Goal: Transaction & Acquisition: Purchase product/service

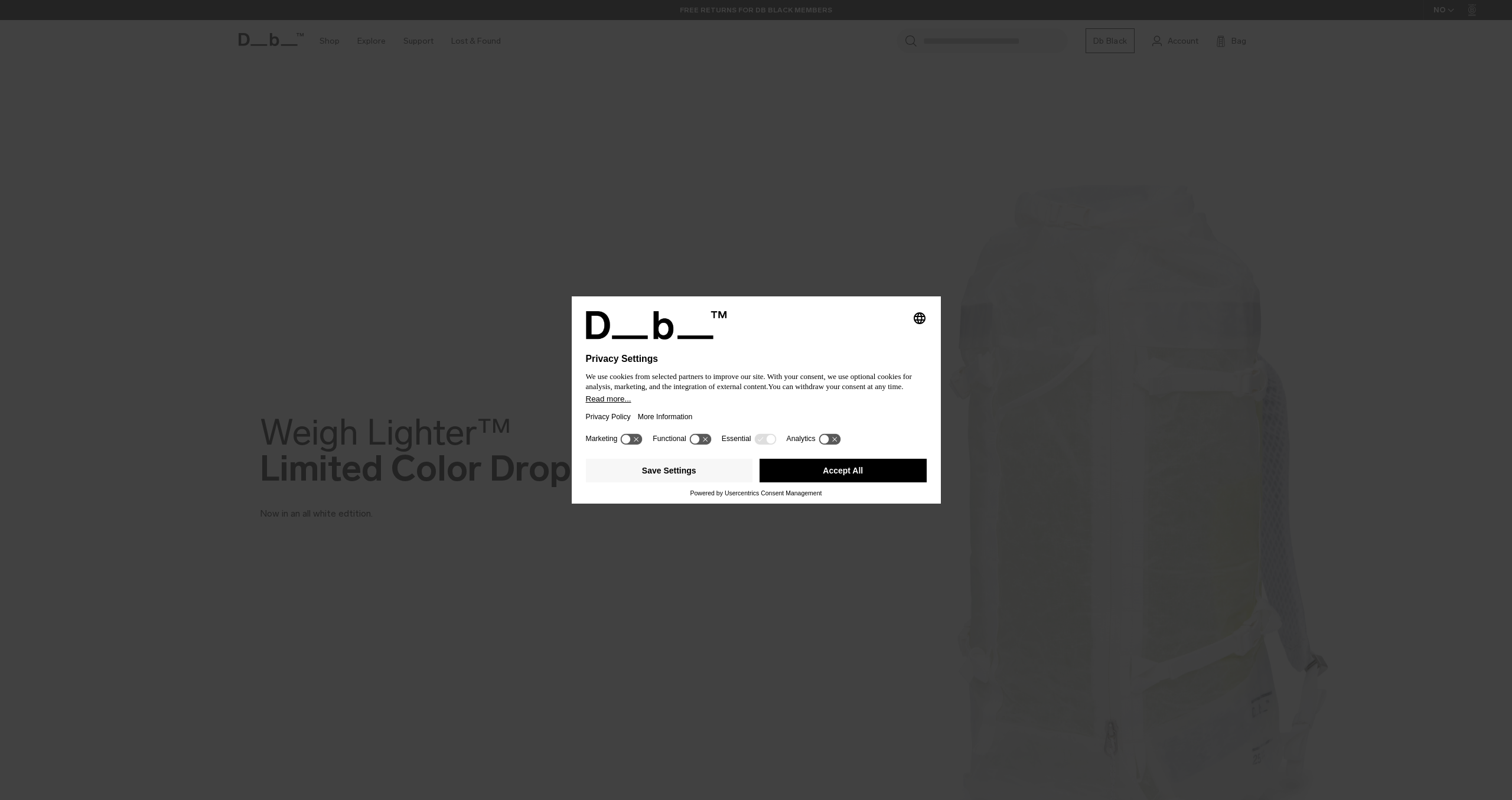
click at [853, 469] on button "Accept All" at bounding box center [843, 471] width 167 height 24
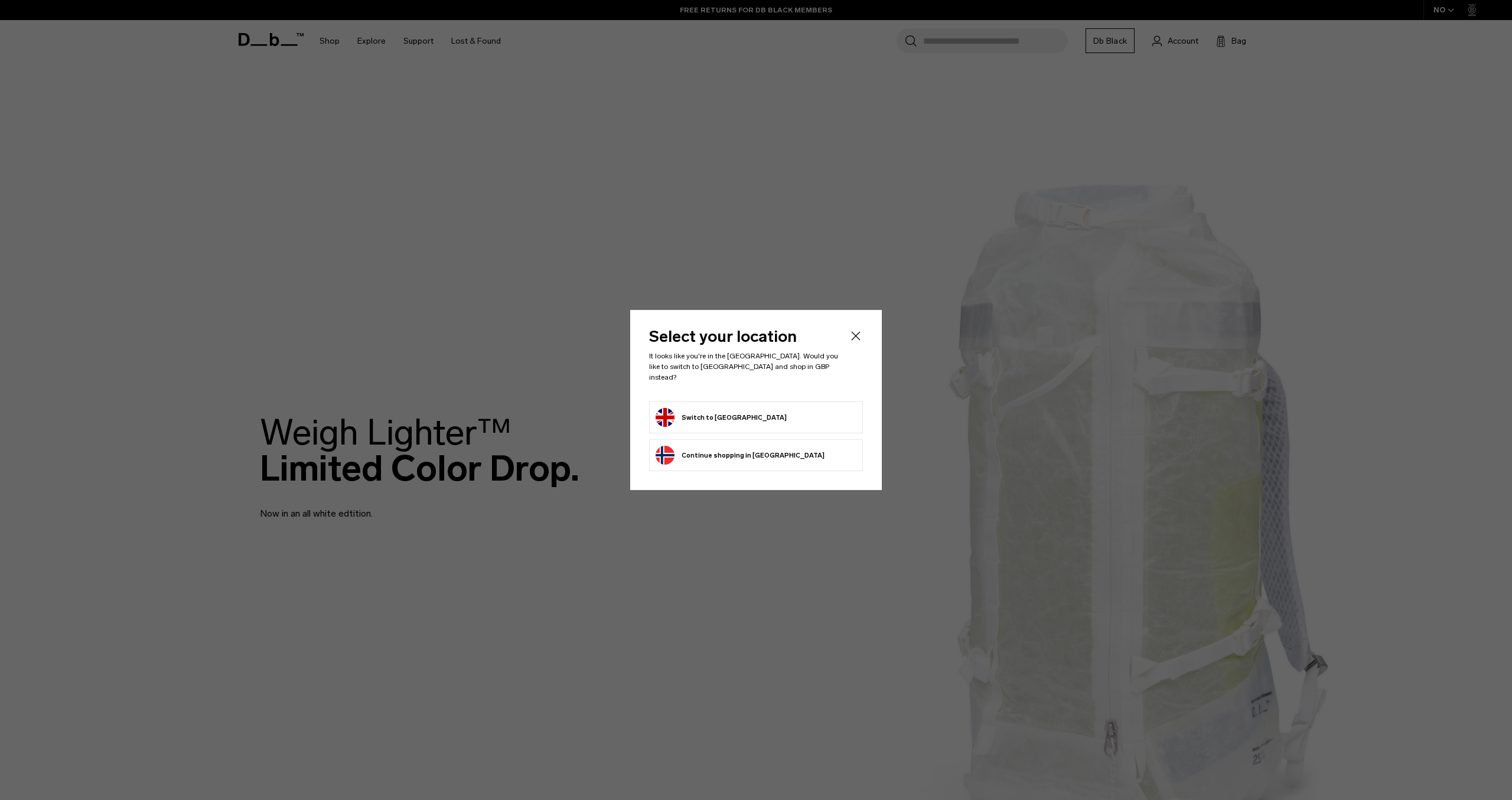
click at [740, 454] on button "Continue browsing Norway store Continue shopping in Norway" at bounding box center [740, 455] width 169 height 19
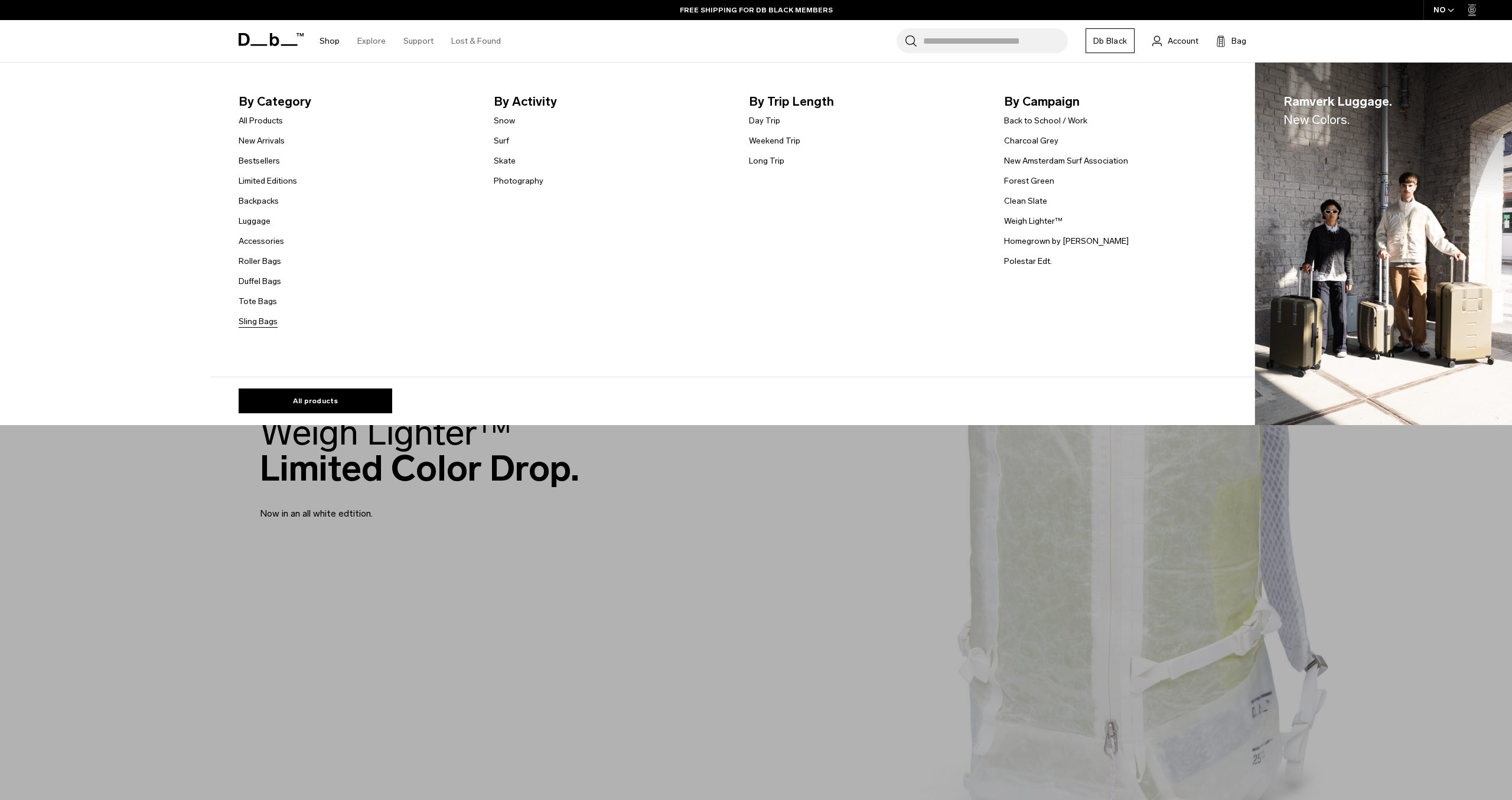
click at [270, 325] on link "Sling Bags" at bounding box center [258, 322] width 39 height 13
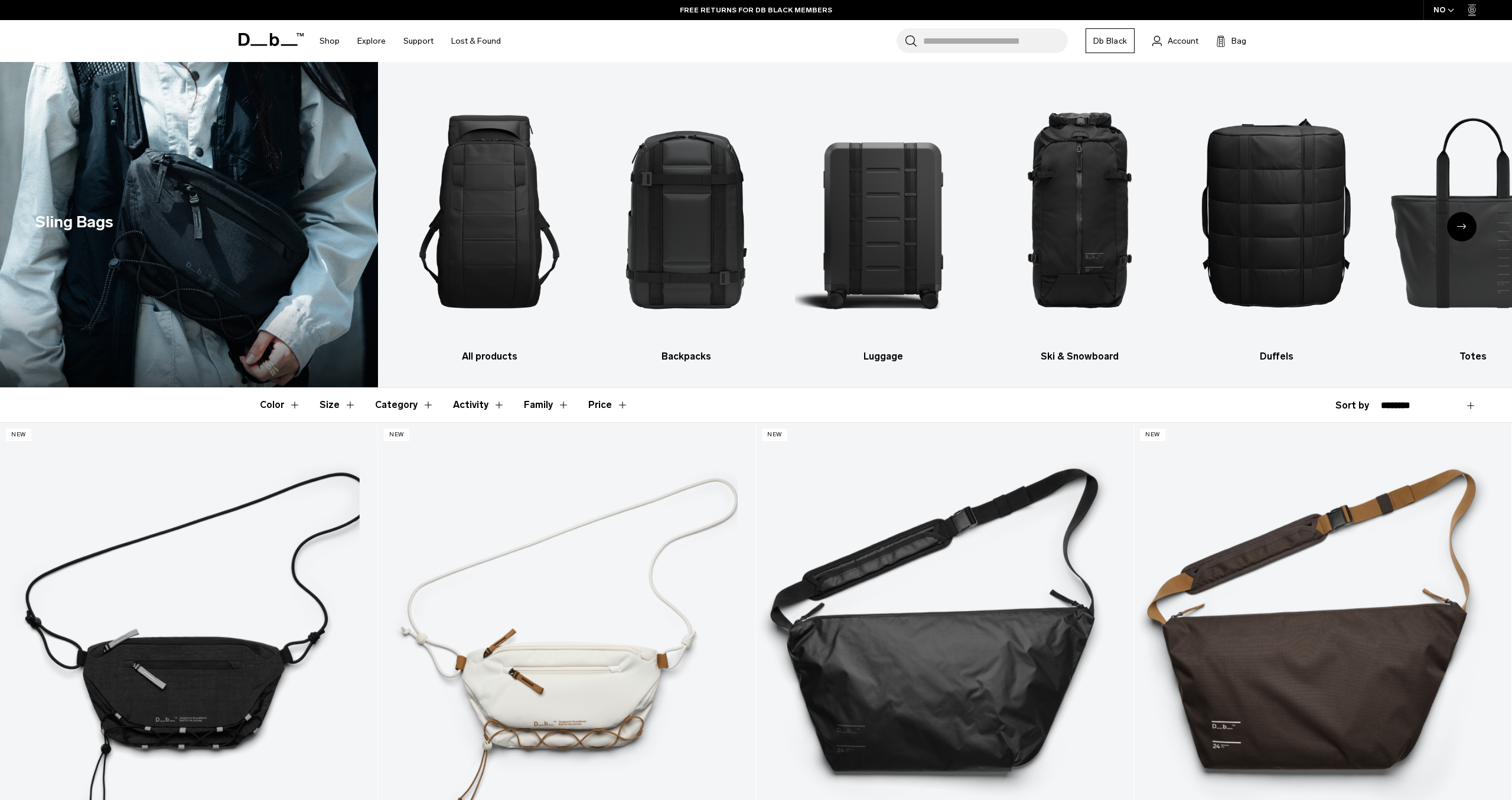
click at [1462, 227] on icon "Next slide" at bounding box center [1462, 227] width 9 height 5
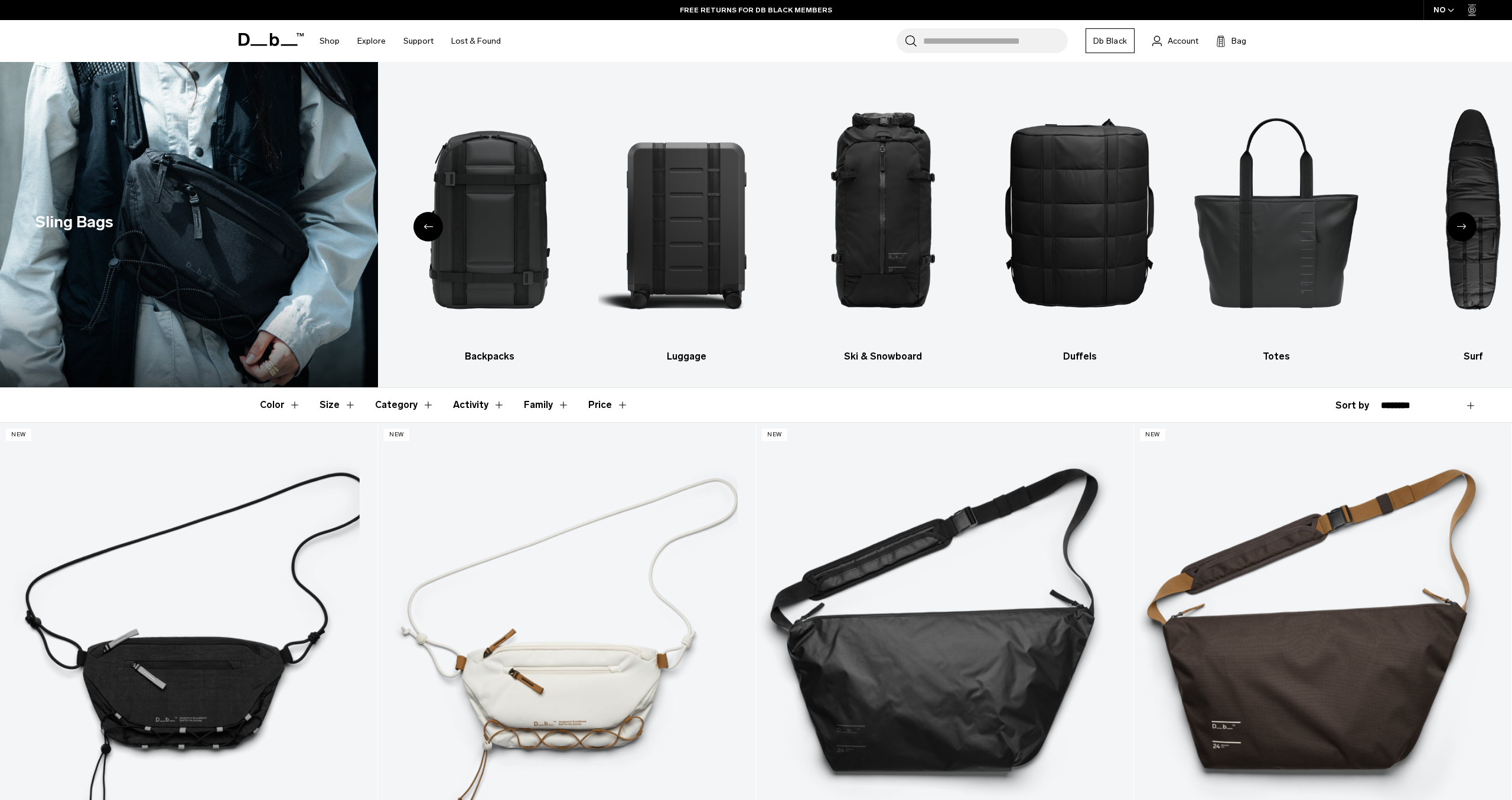
click at [1462, 227] on icon "Next slide" at bounding box center [1462, 227] width 9 height 5
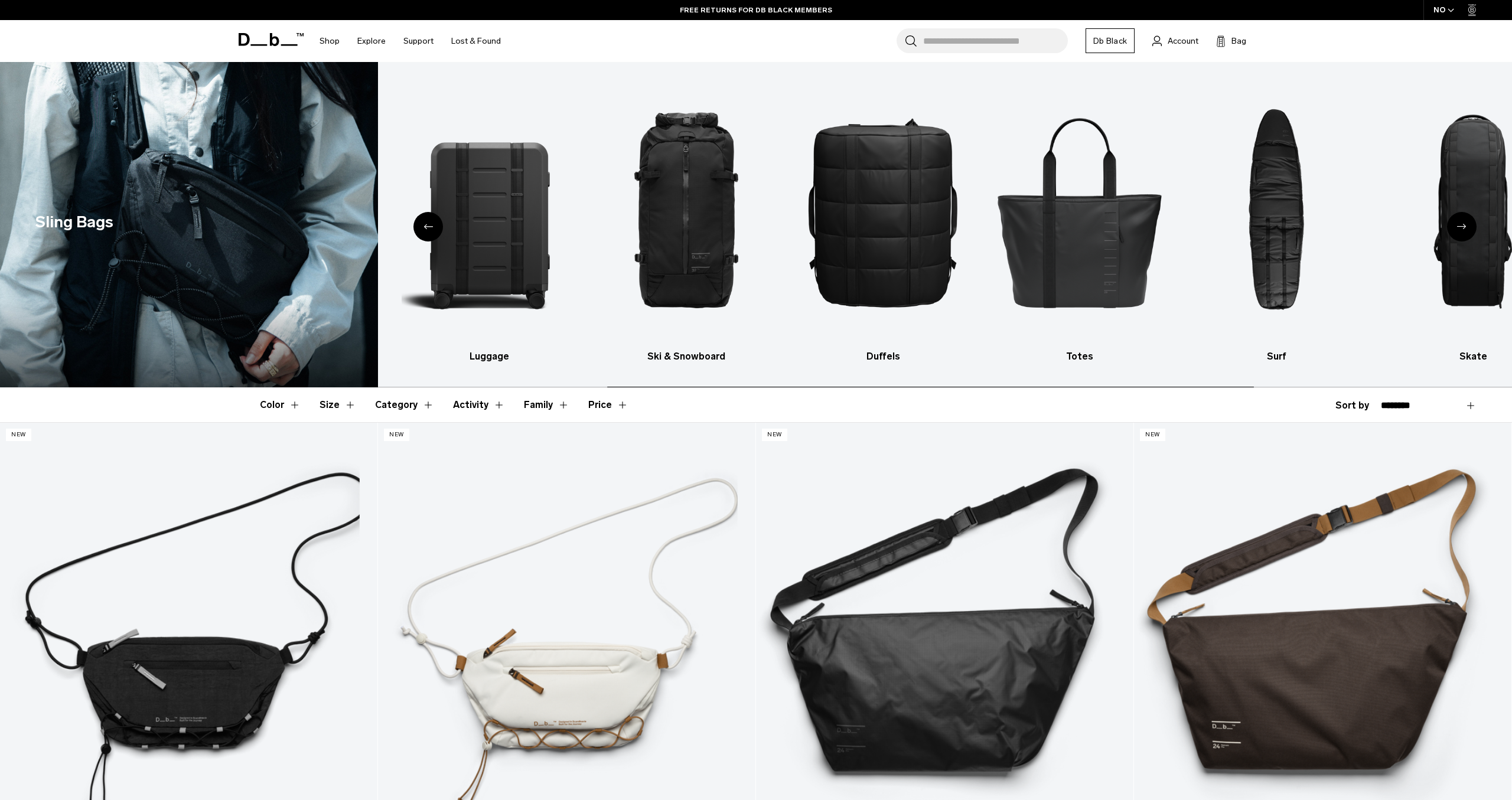
click at [1462, 227] on icon "Next slide" at bounding box center [1462, 227] width 9 height 5
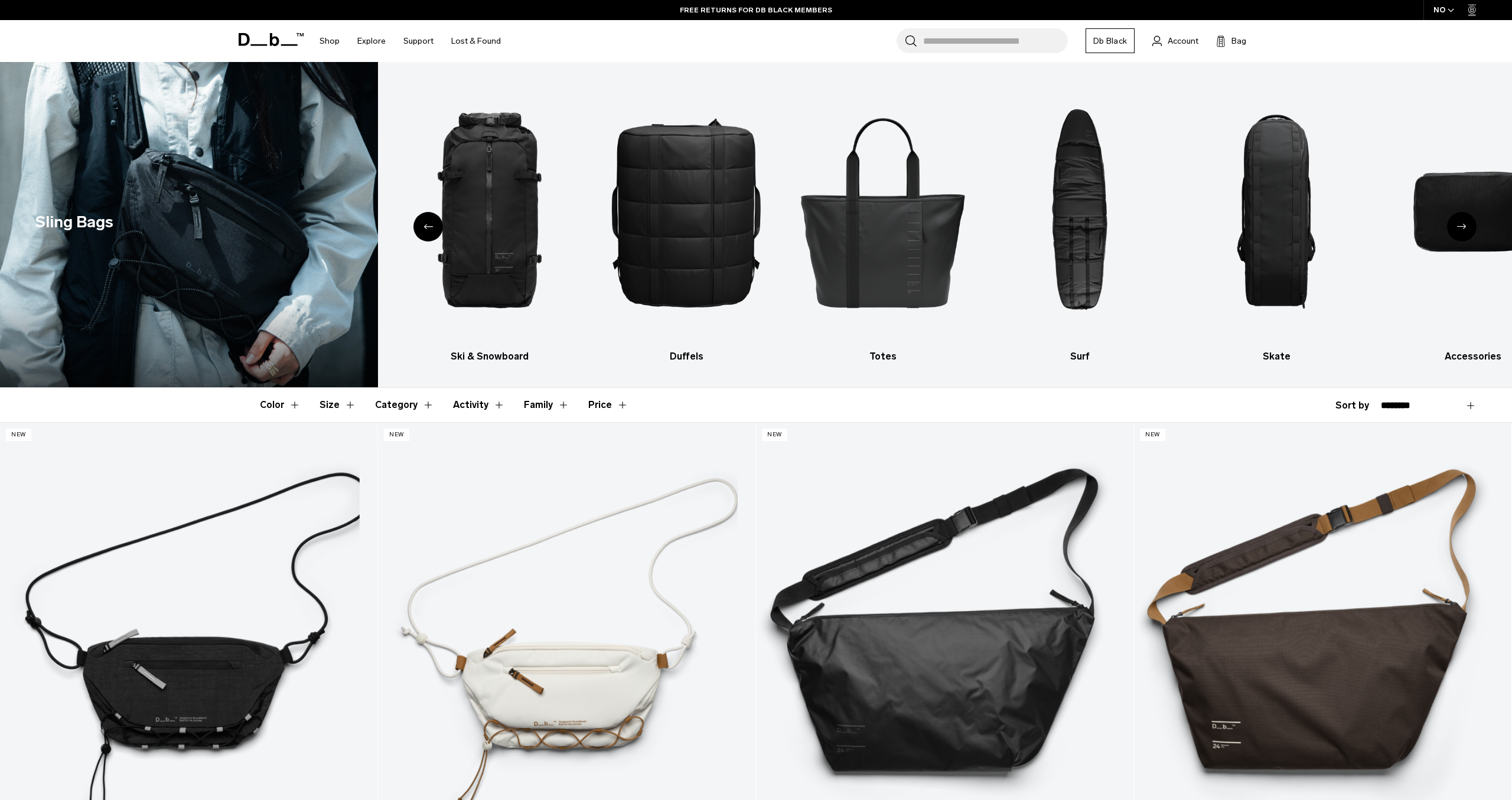
click at [1462, 227] on icon "Next slide" at bounding box center [1462, 227] width 9 height 5
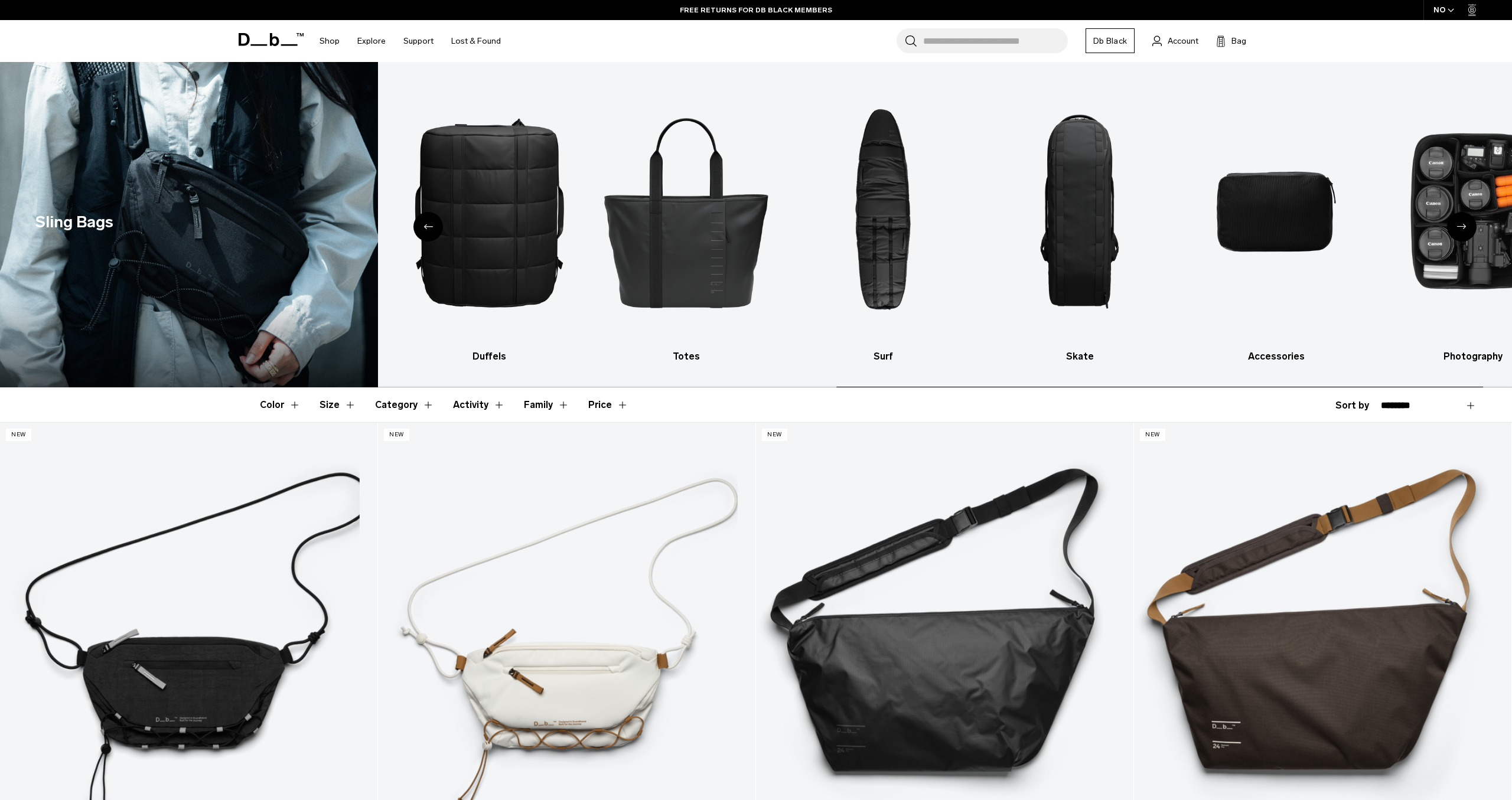
click at [1462, 227] on icon "Next slide" at bounding box center [1462, 227] width 9 height 5
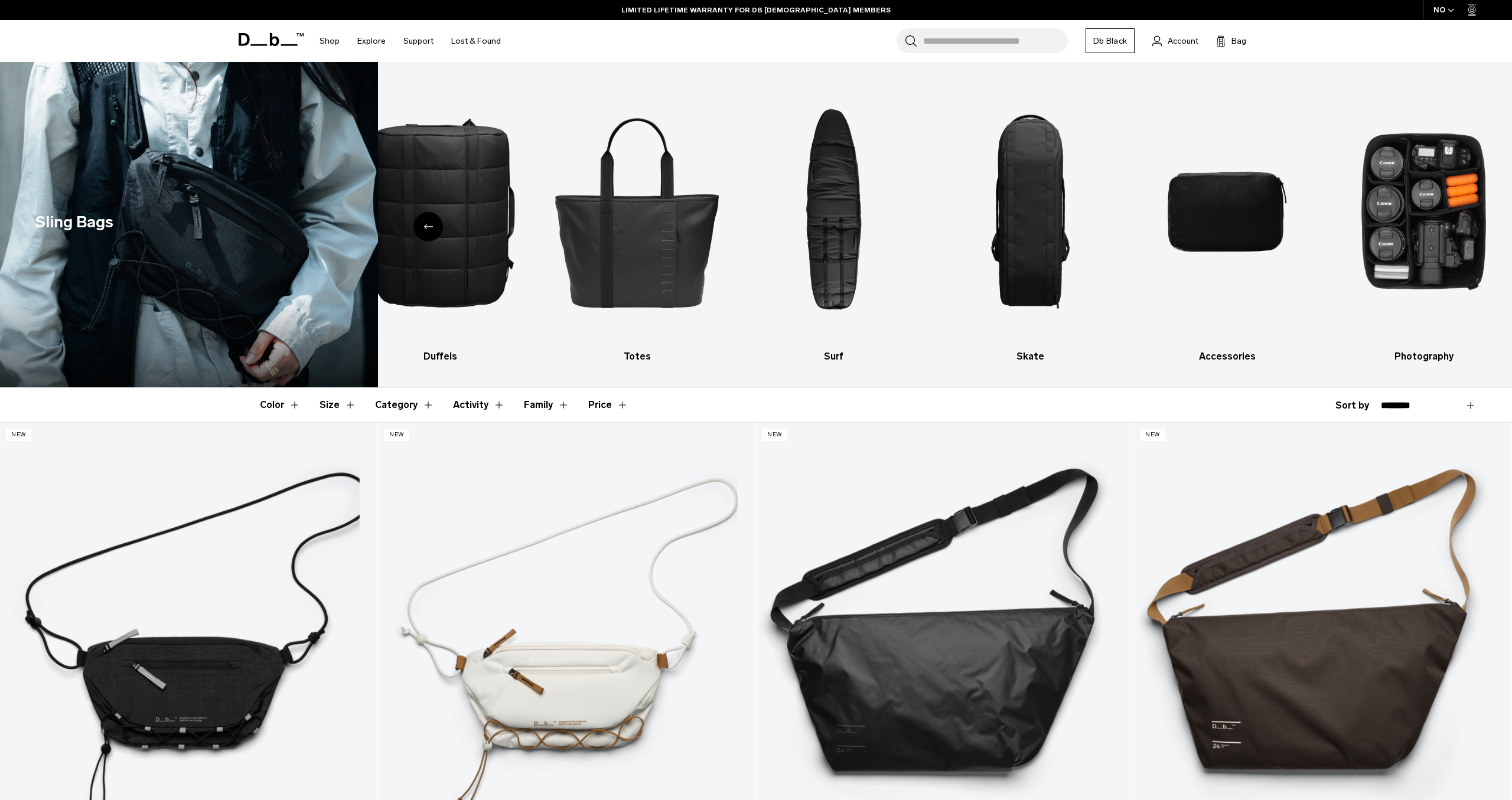
click at [423, 223] on div "Previous slide" at bounding box center [428, 227] width 30 height 30
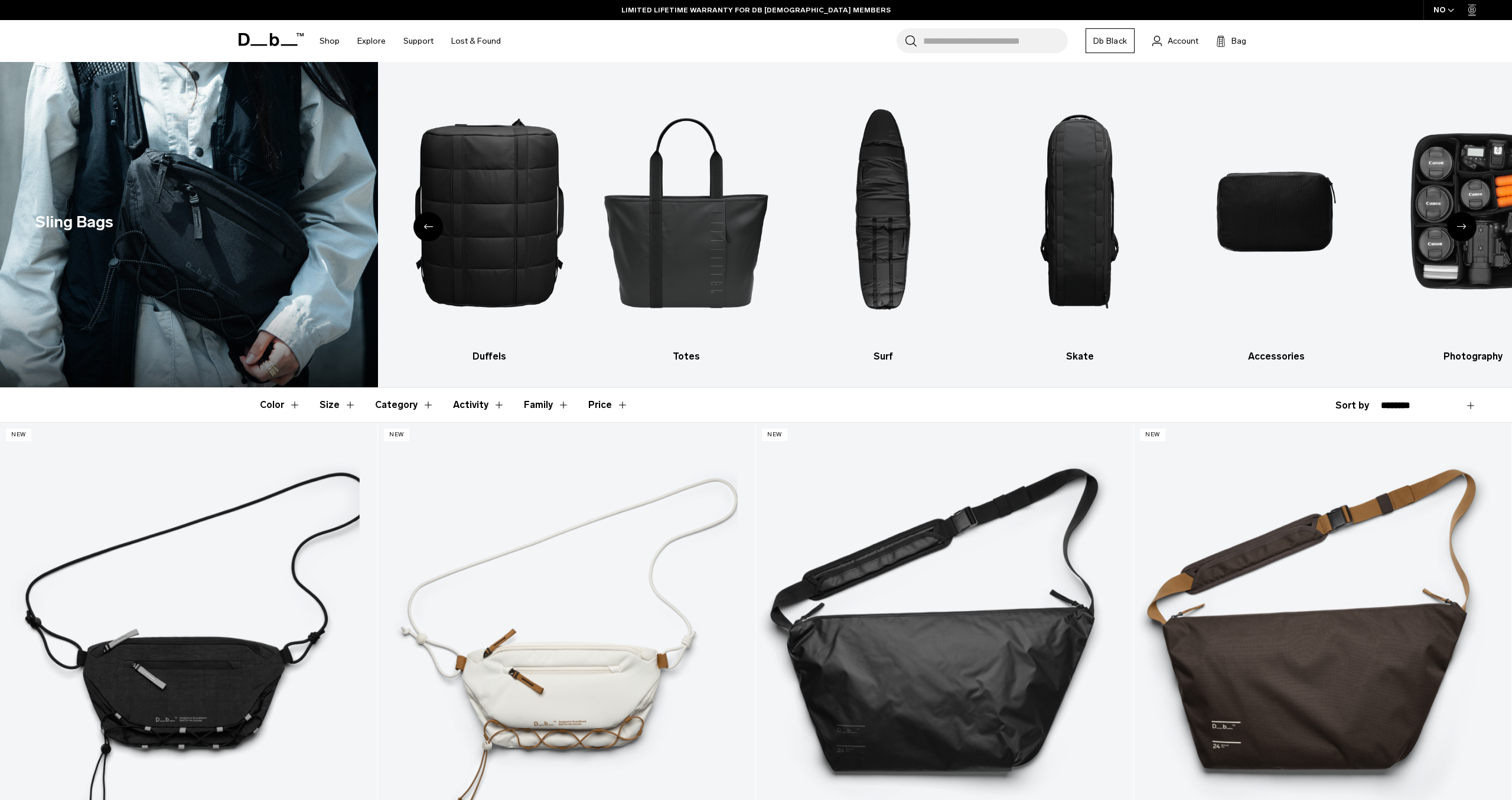
click at [423, 223] on div "Previous slide" at bounding box center [428, 227] width 30 height 30
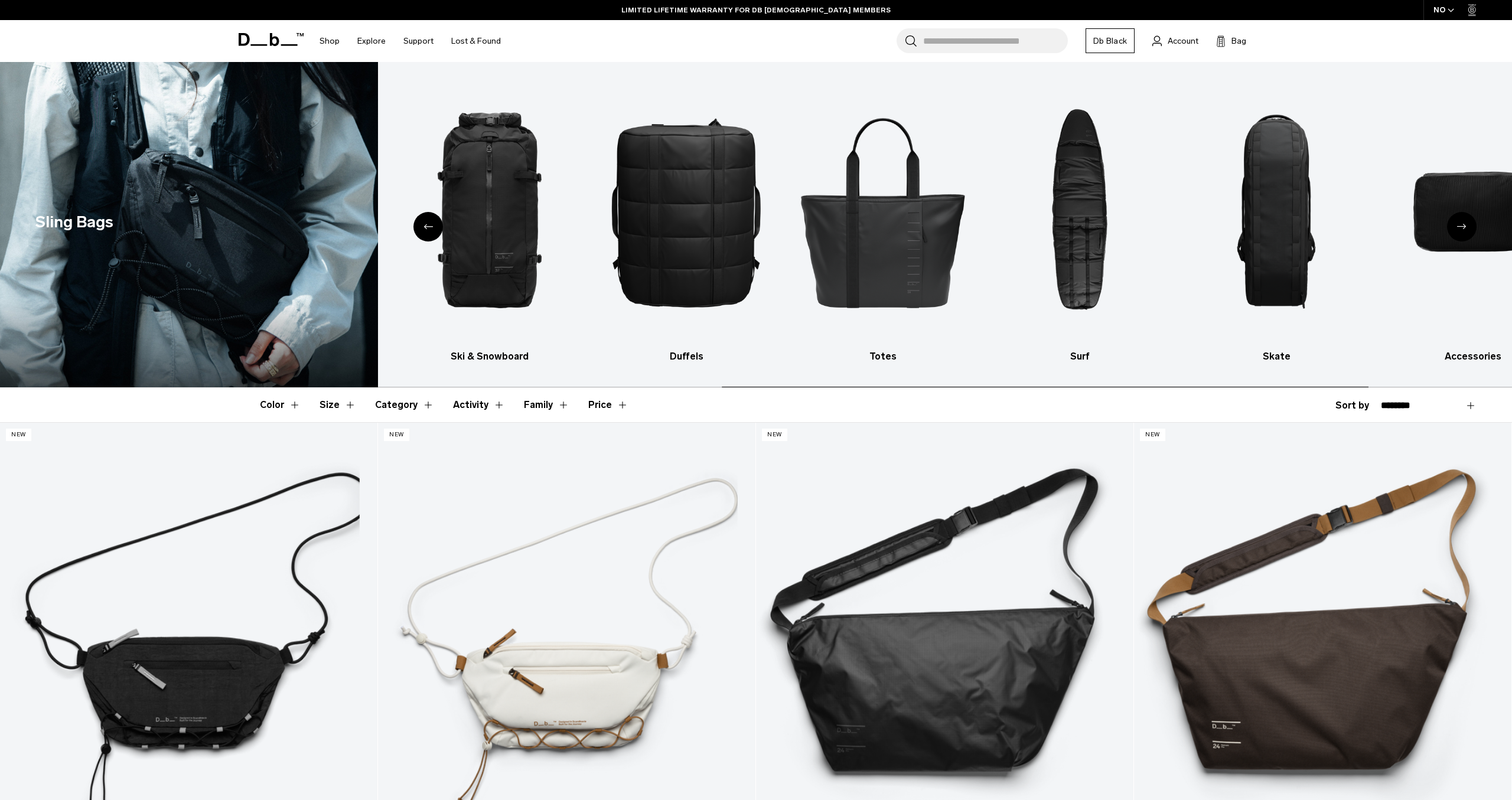
click at [423, 223] on div "Previous slide" at bounding box center [428, 227] width 30 height 30
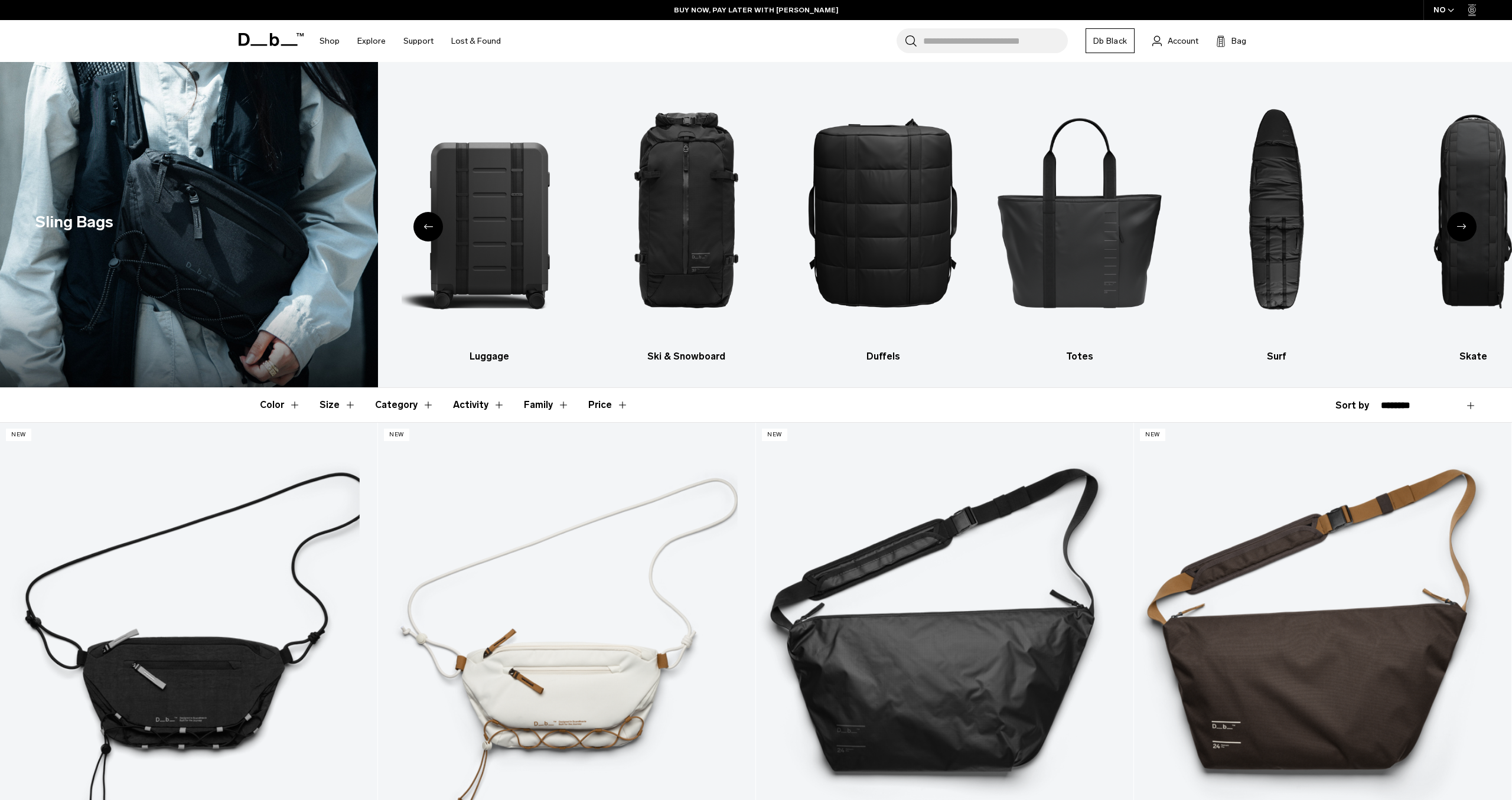
click at [423, 223] on div "Previous slide" at bounding box center [428, 227] width 30 height 30
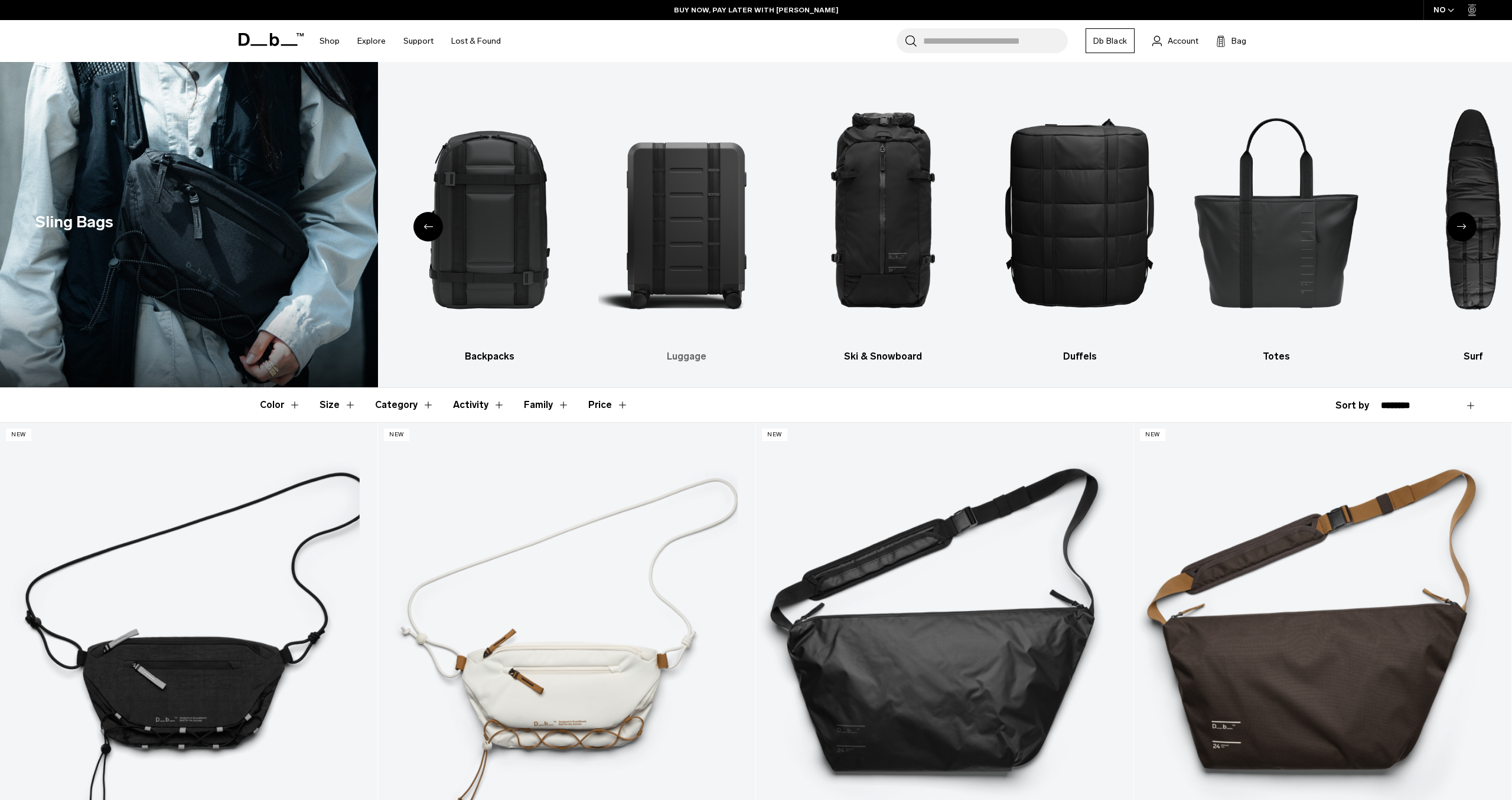
click at [685, 232] on img "3 / 10" at bounding box center [686, 211] width 176 height 264
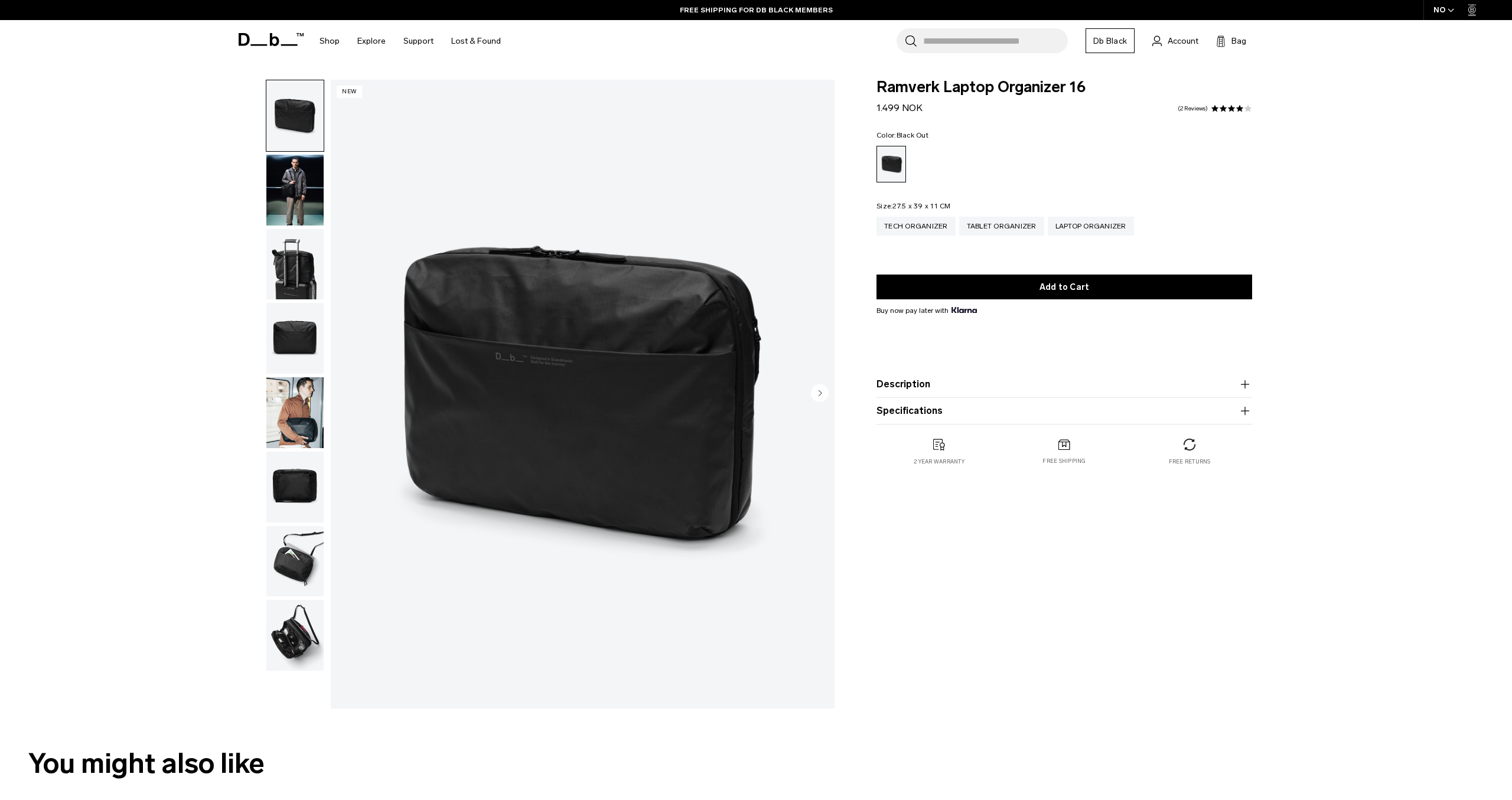
click at [310, 266] on img "button" at bounding box center [295, 264] width 57 height 71
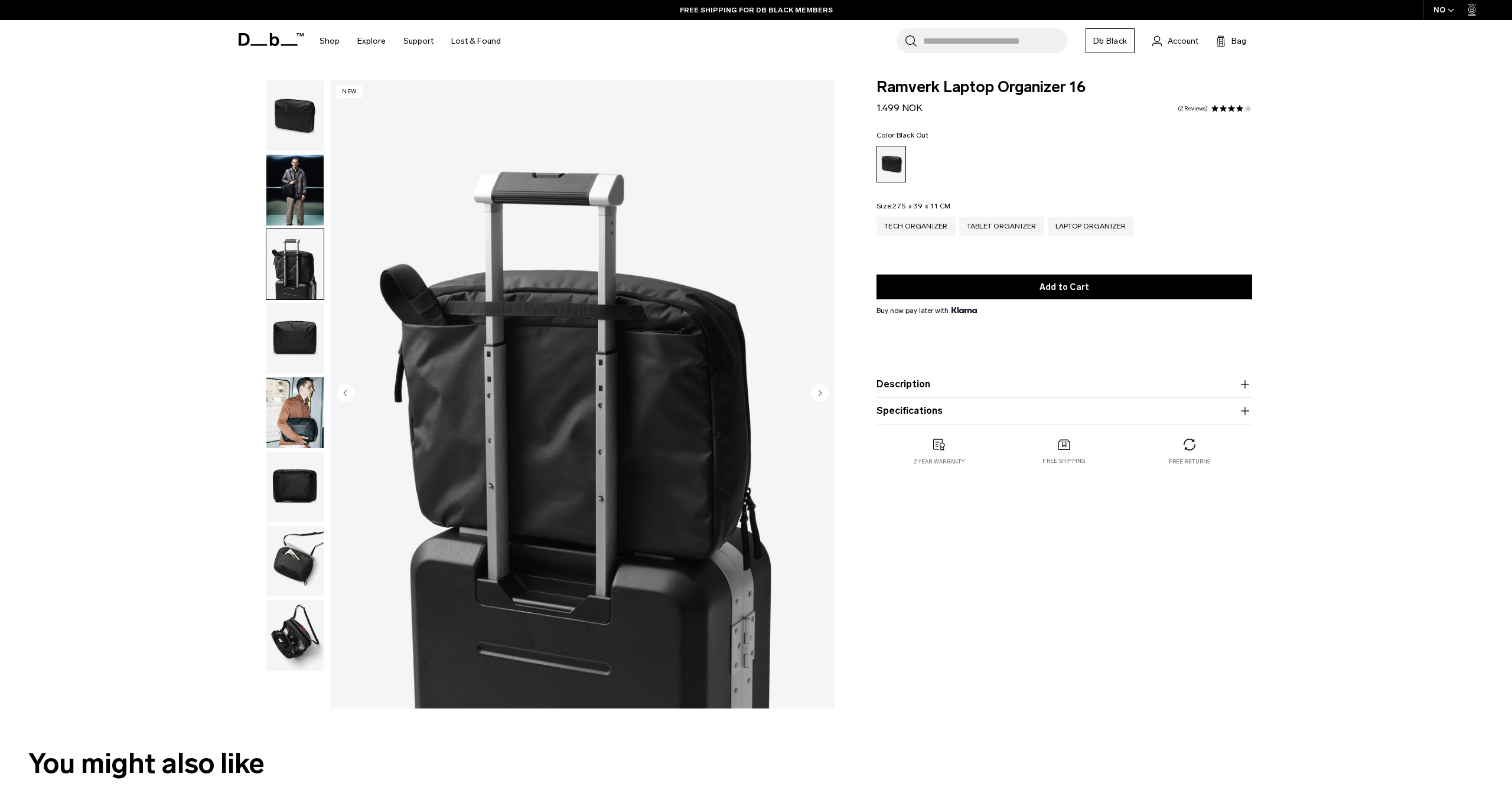
click at [307, 327] on img "button" at bounding box center [295, 338] width 57 height 71
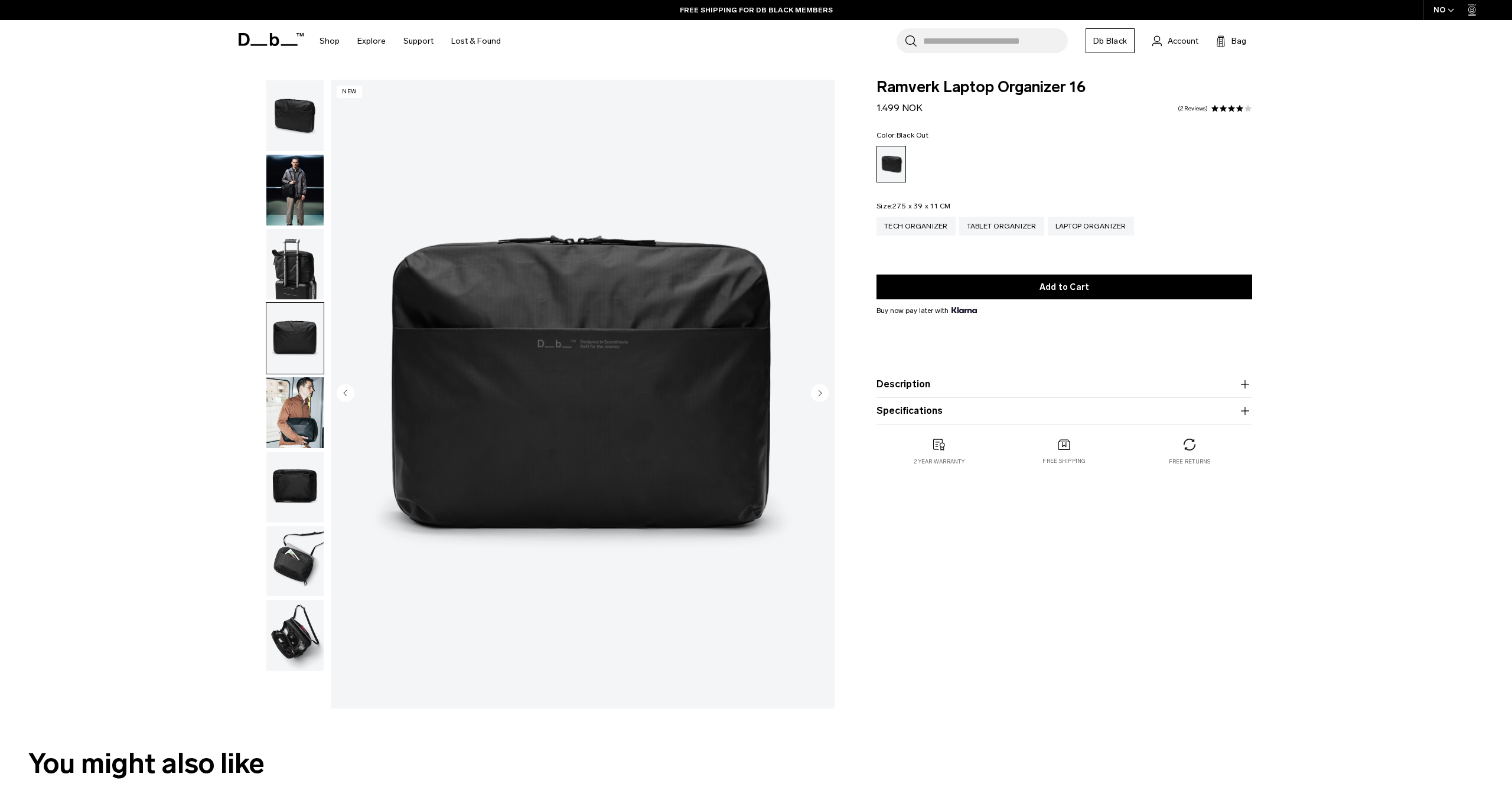
click at [300, 381] on img "button" at bounding box center [295, 412] width 57 height 71
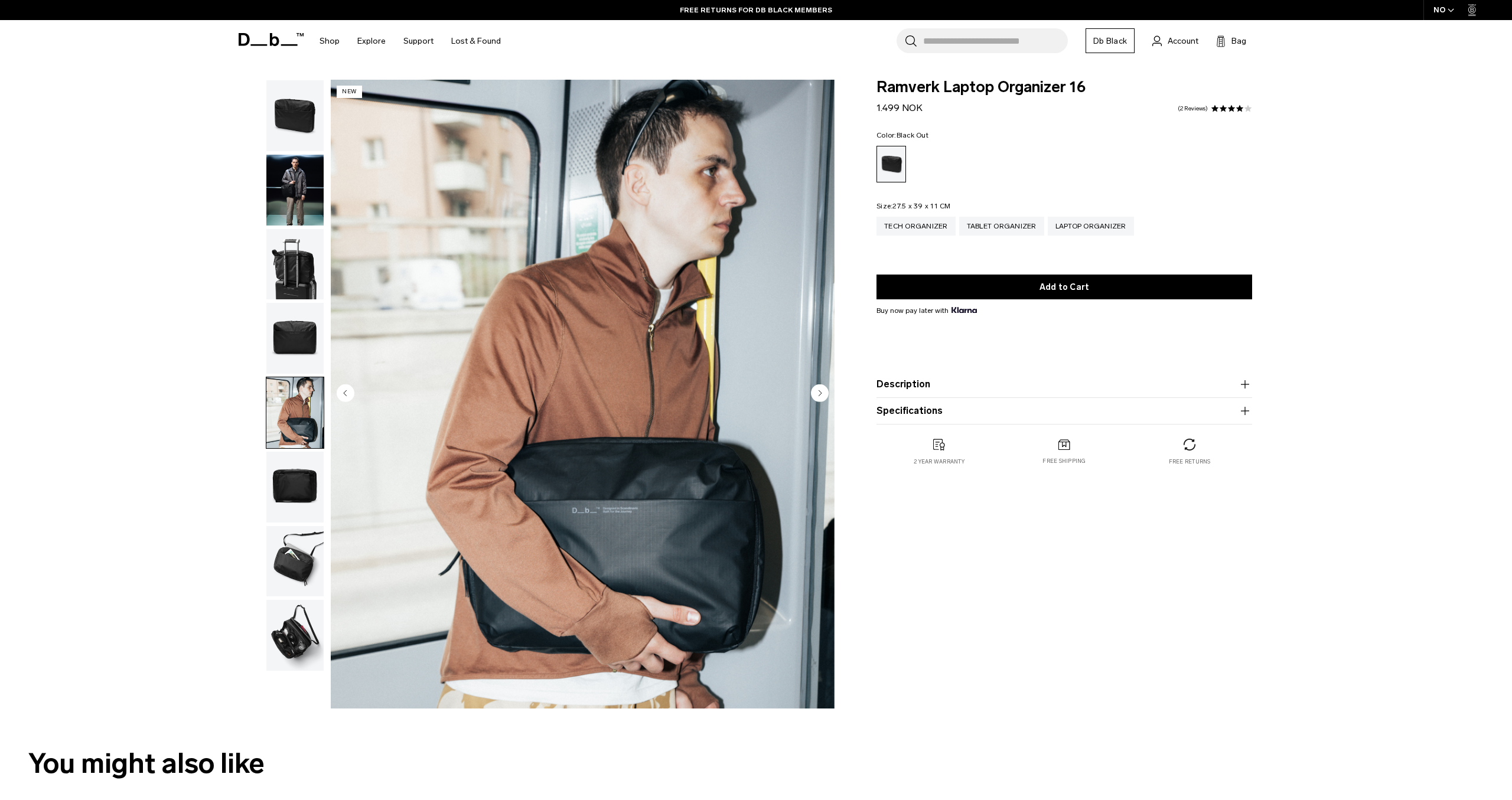
click at [276, 485] on img "button" at bounding box center [295, 487] width 57 height 71
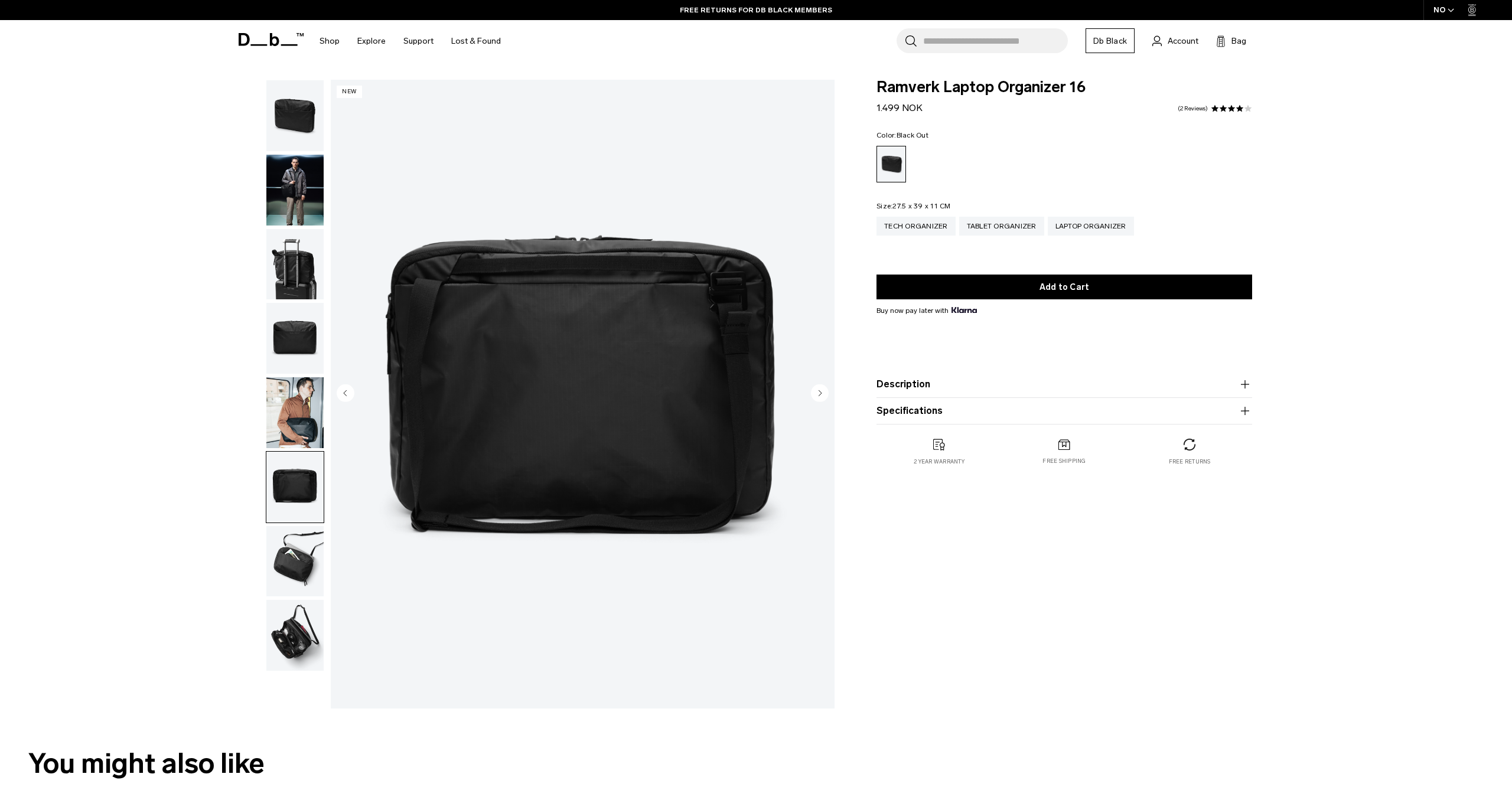
click at [295, 555] on img "button" at bounding box center [295, 561] width 57 height 71
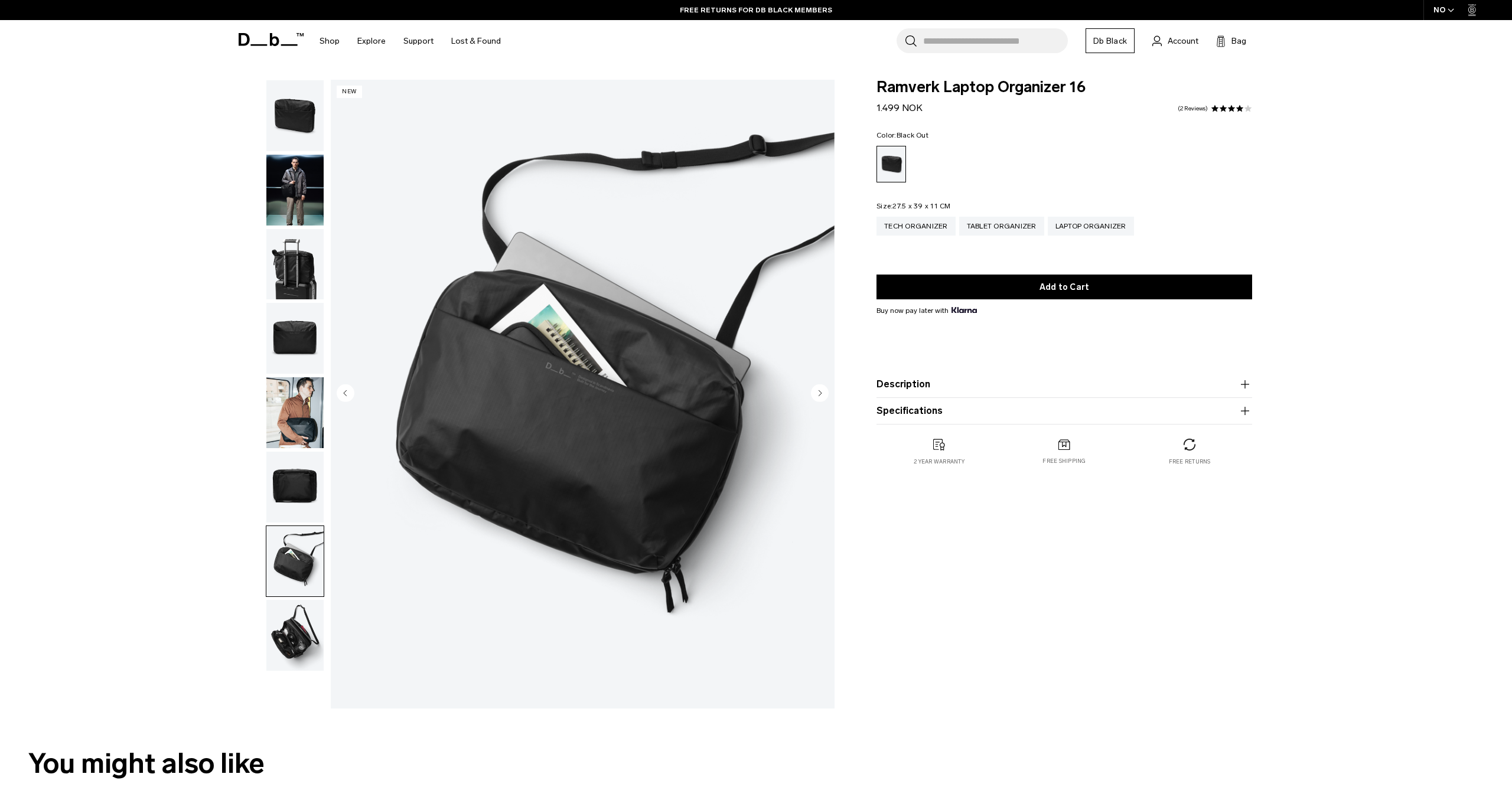
click at [285, 643] on img "button" at bounding box center [295, 635] width 57 height 71
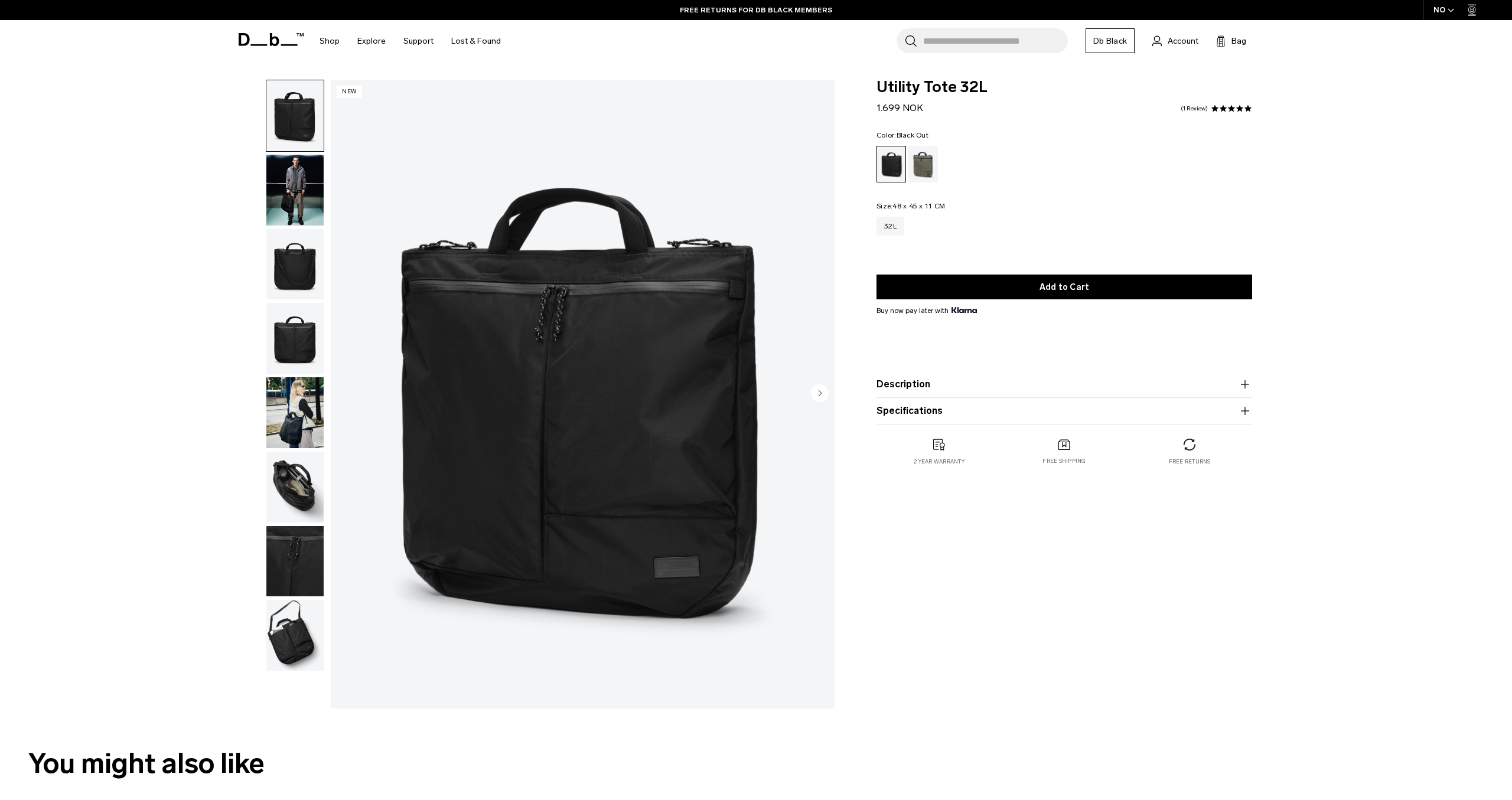
click at [305, 406] on img "button" at bounding box center [295, 412] width 57 height 71
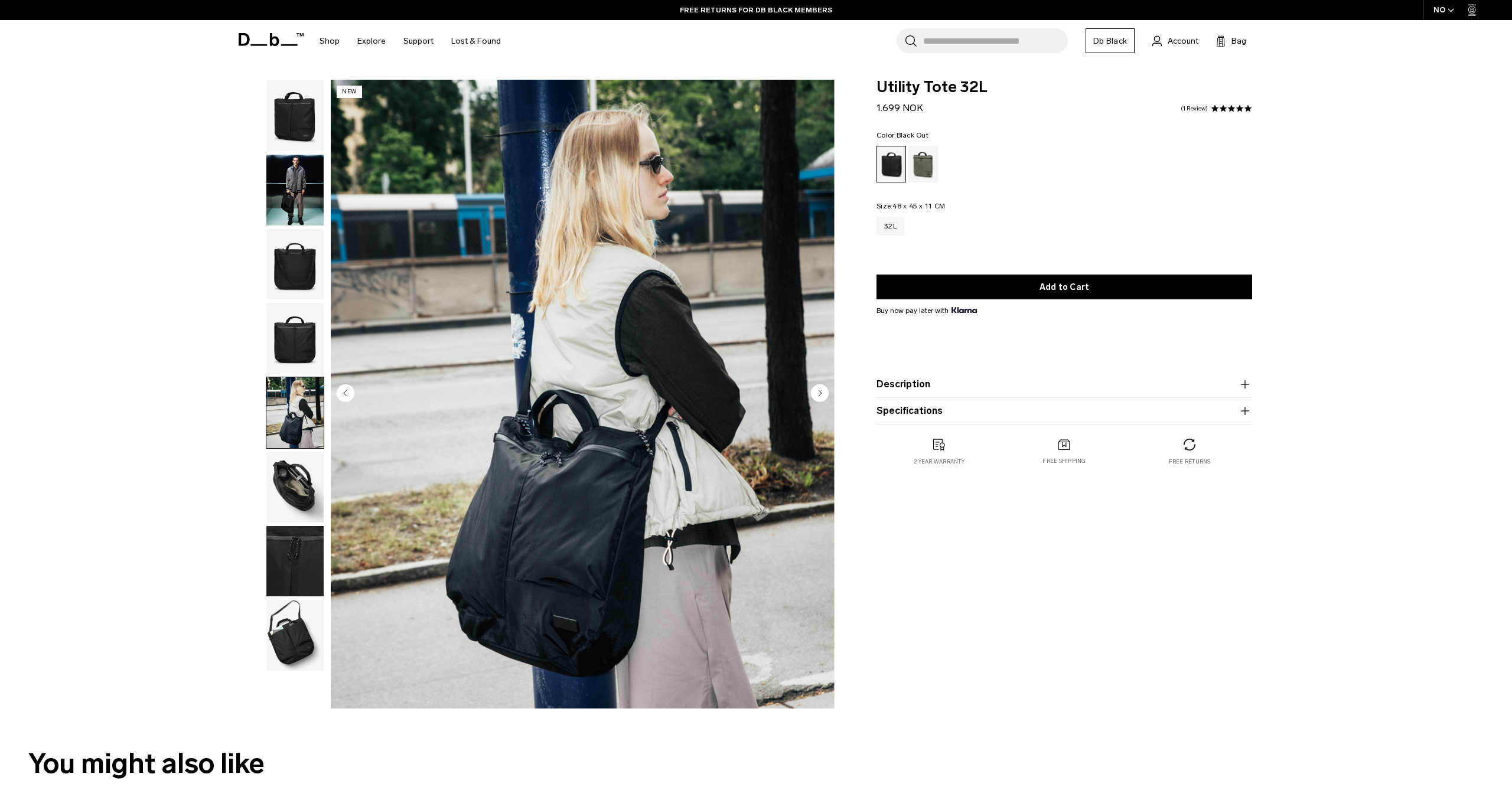
click at [304, 484] on img "button" at bounding box center [295, 487] width 57 height 71
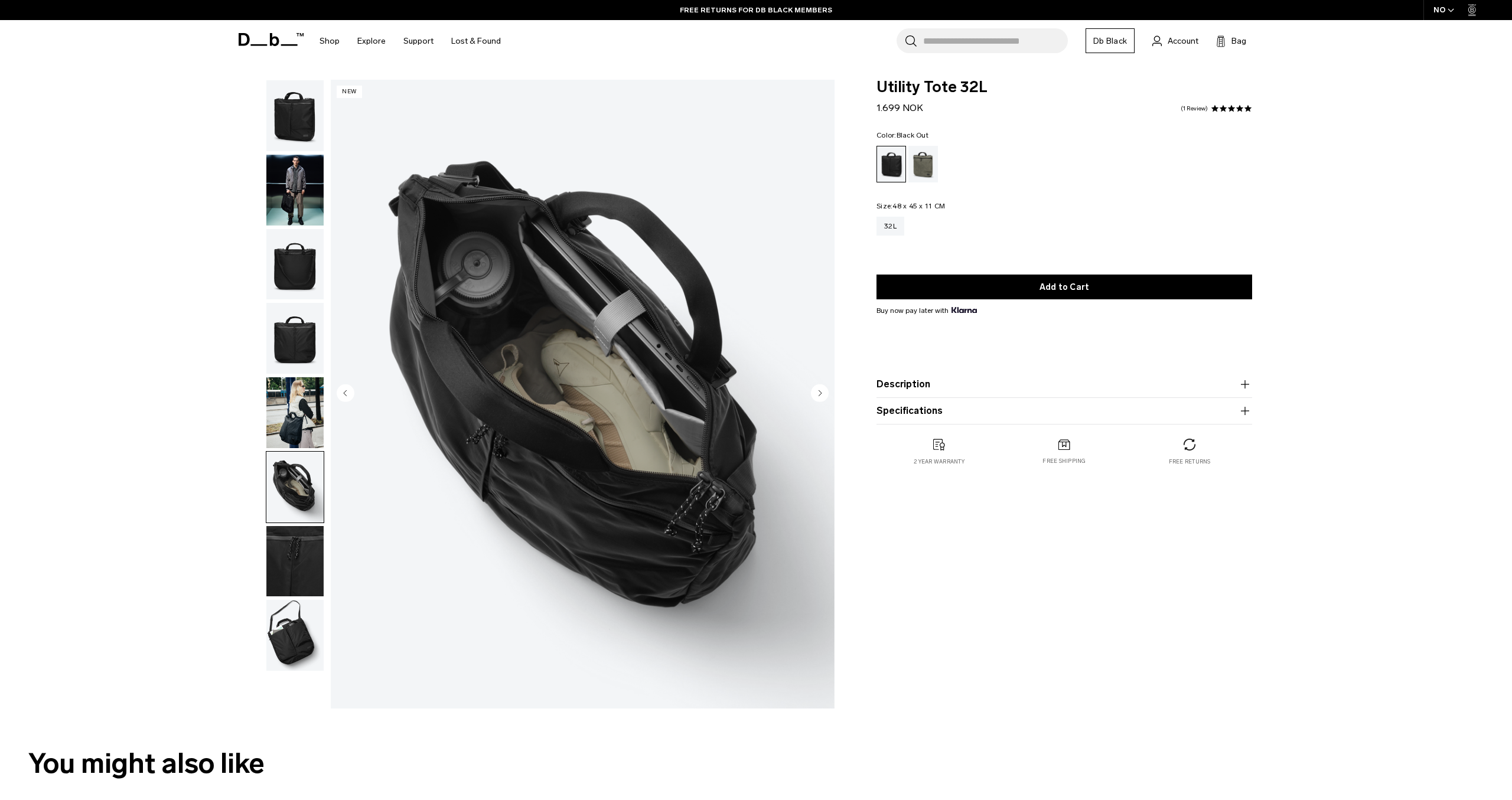
click at [309, 423] on img "button" at bounding box center [295, 412] width 57 height 71
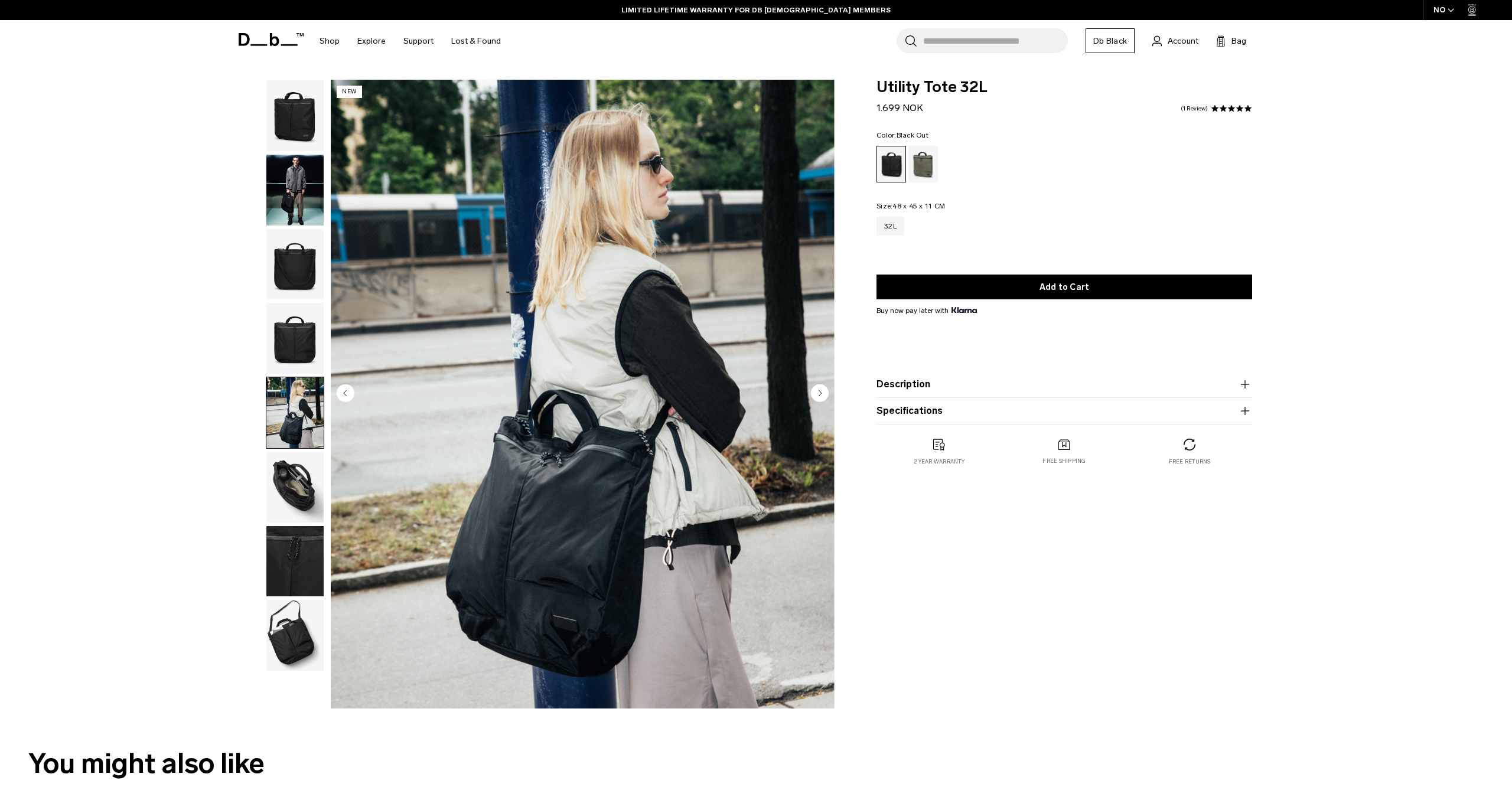
click at [285, 621] on img "button" at bounding box center [295, 635] width 57 height 71
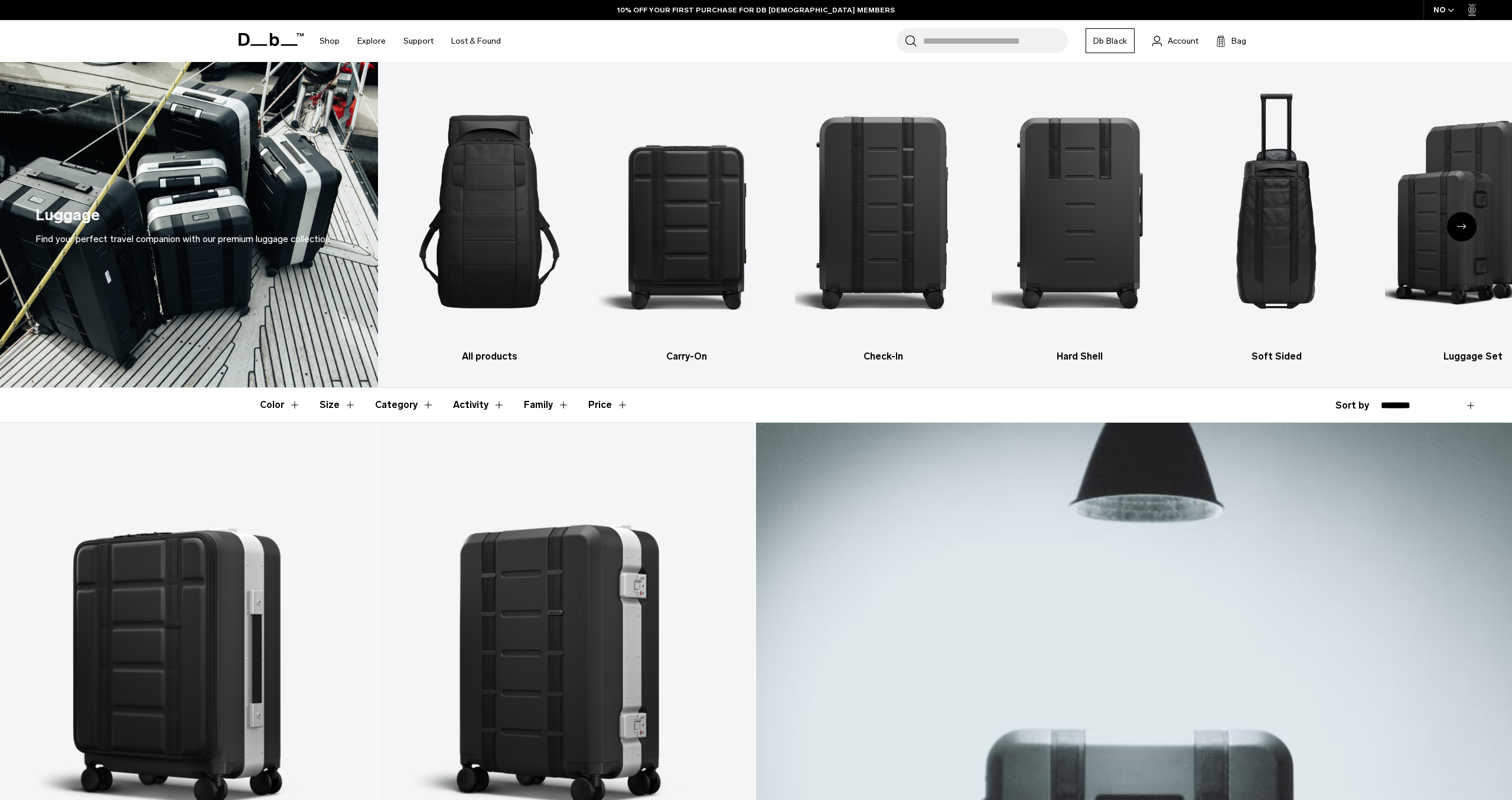
click at [1462, 227] on icon "Next slide" at bounding box center [1462, 227] width 9 height 5
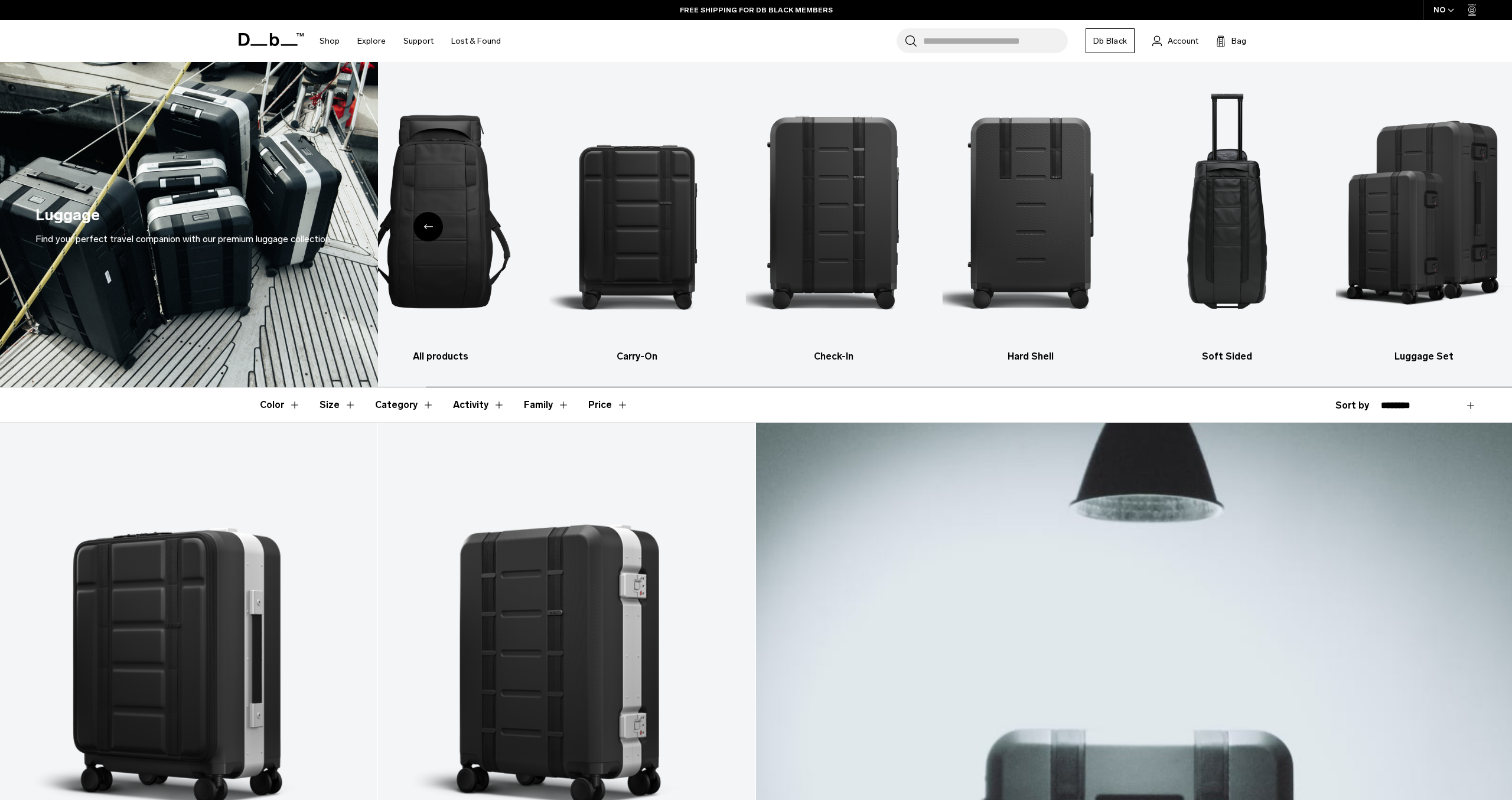
click at [1462, 227] on img "6 / 6" at bounding box center [1424, 211] width 176 height 264
